Goal: Task Accomplishment & Management: Complete application form

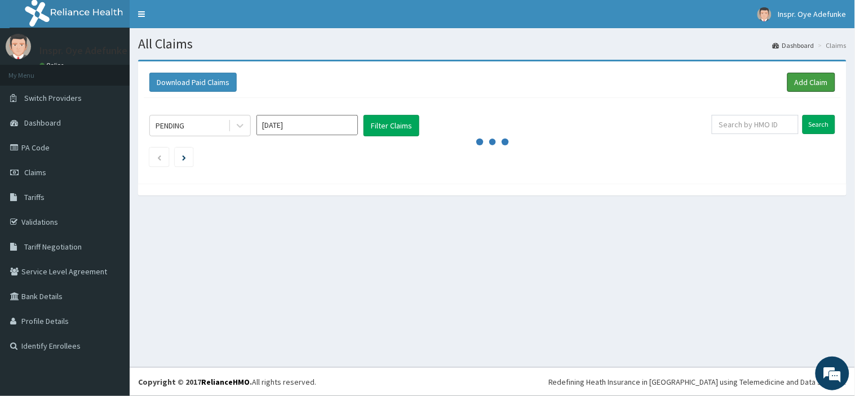
click at [819, 79] on link "Add Claim" at bounding box center [812, 82] width 48 height 19
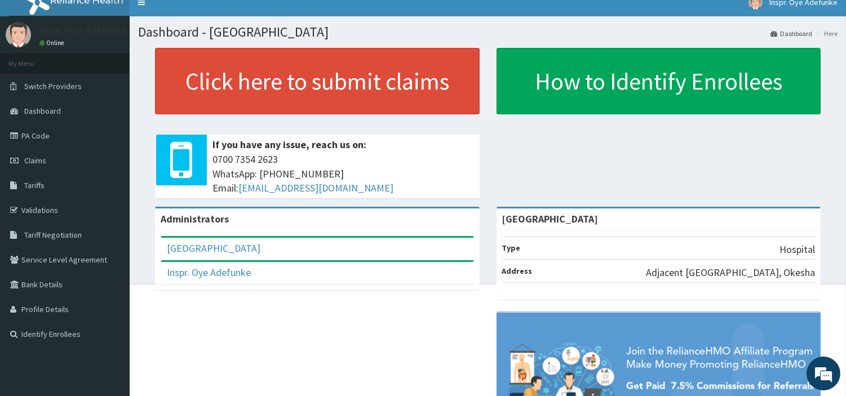
scroll to position [10, 0]
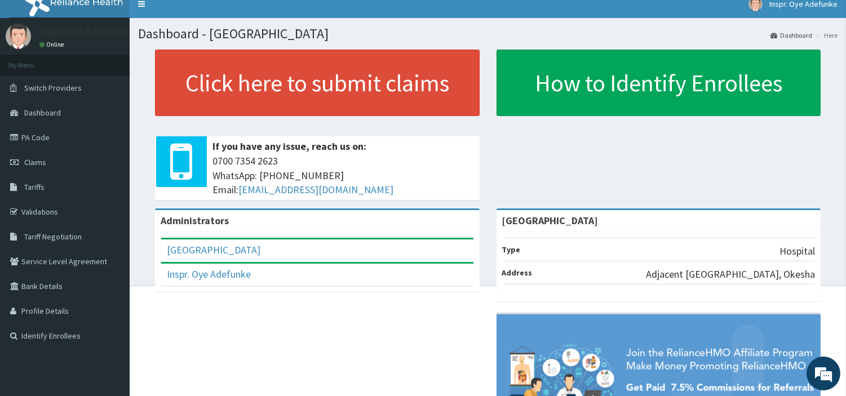
click at [34, 160] on span "Claims" at bounding box center [35, 162] width 22 height 10
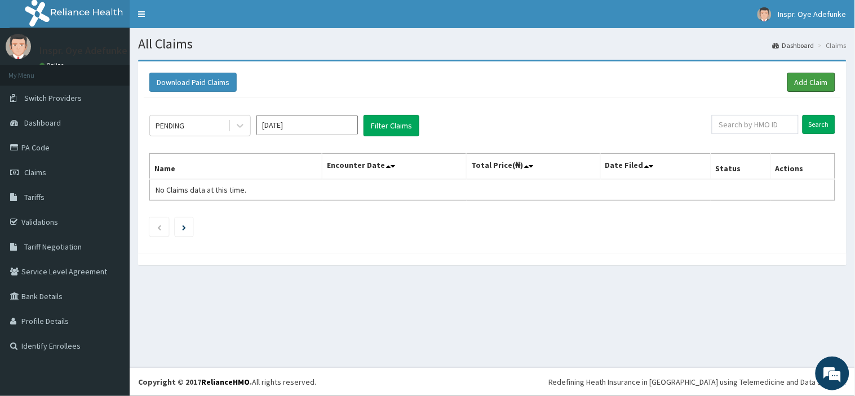
click at [809, 83] on link "Add Claim" at bounding box center [812, 82] width 48 height 19
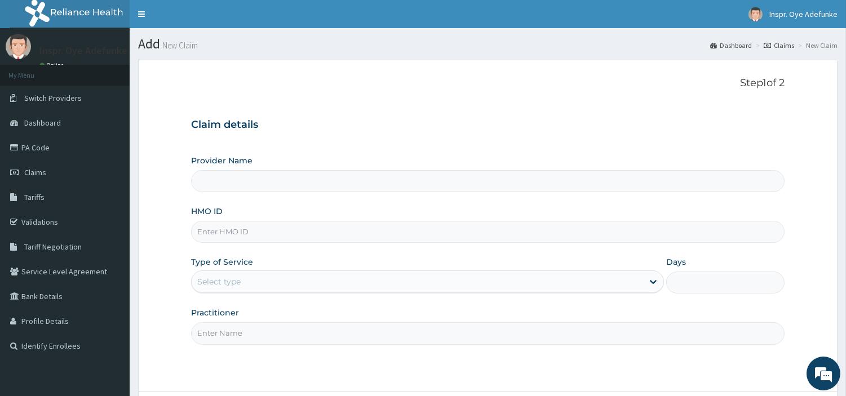
type input "Police Cottage Hospital"
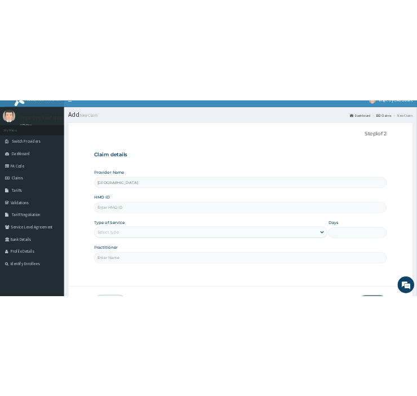
scroll to position [15, 0]
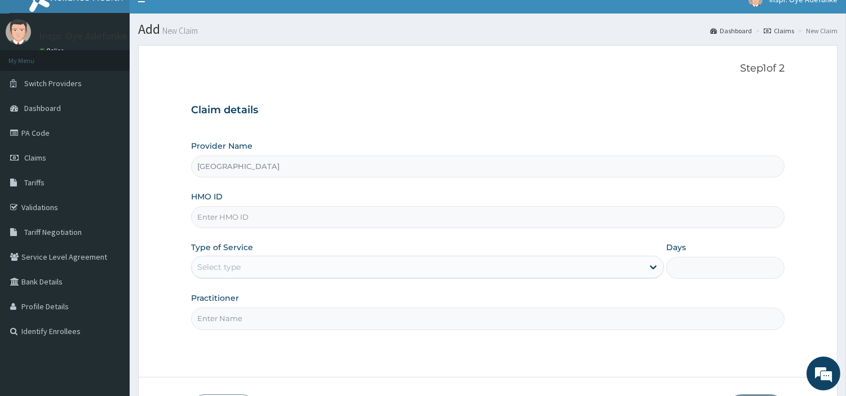
click at [219, 221] on input "HMO ID" at bounding box center [488, 217] width 594 height 22
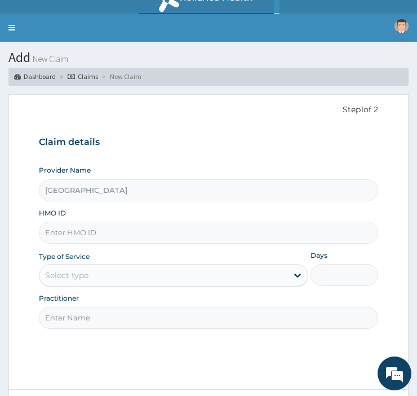
click at [57, 232] on input "HMO ID" at bounding box center [208, 233] width 339 height 22
paste input "EK1/10179/E"
type input "EK1/10179/E"
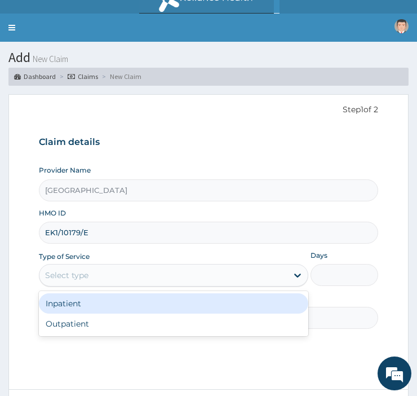
click at [58, 273] on div "Select type" at bounding box center [66, 274] width 43 height 11
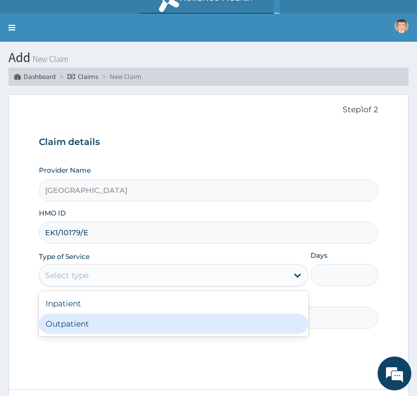
click at [58, 328] on div "Outpatient" at bounding box center [173, 323] width 269 height 20
type input "1"
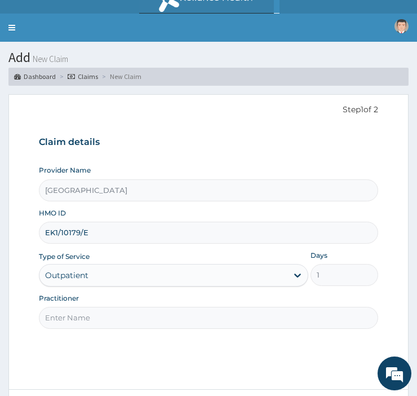
click at [67, 322] on input "Practitioner" at bounding box center [208, 318] width 339 height 22
type input "DR EHIS"
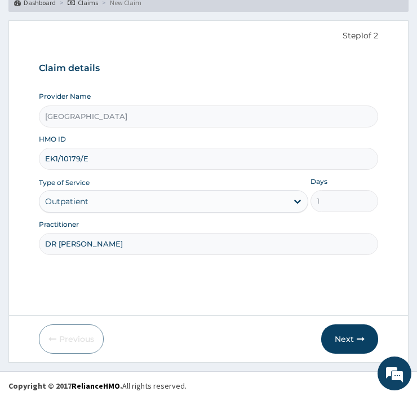
scroll to position [92, 0]
